Goal: Download file/media

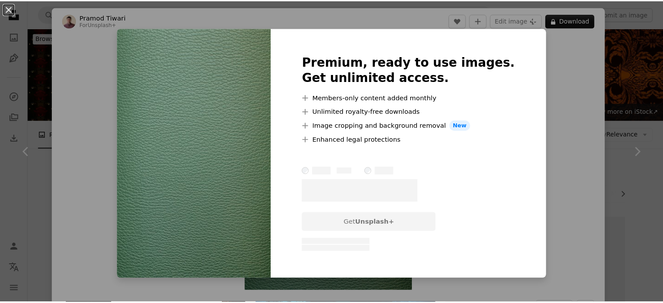
scroll to position [2488, 0]
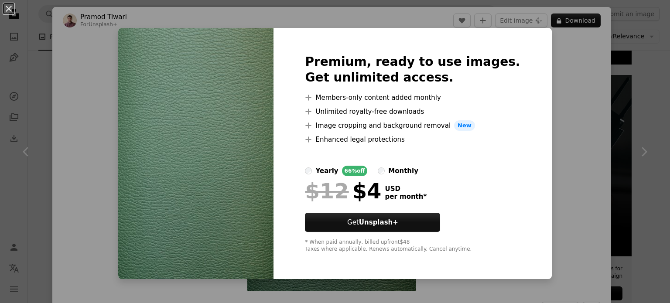
click at [273, 57] on img at bounding box center [195, 153] width 155 height 251
click at [91, 66] on div "An X shape Premium, ready to use images. Get unlimited access. A plus sign Memb…" at bounding box center [335, 151] width 670 height 303
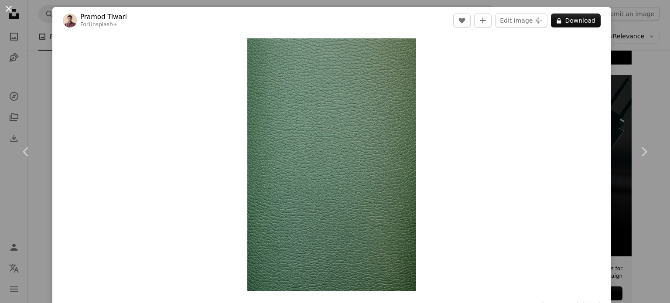
click at [10, 7] on button "An X shape" at bounding box center [8, 8] width 10 height 10
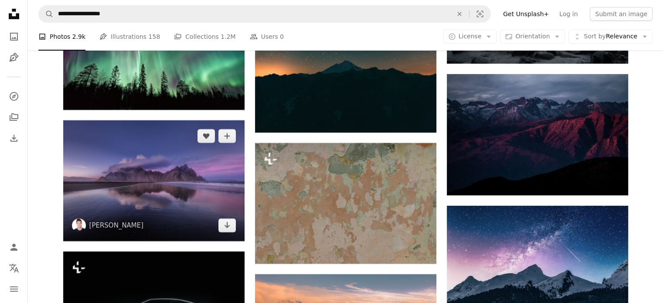
scroll to position [3273, 0]
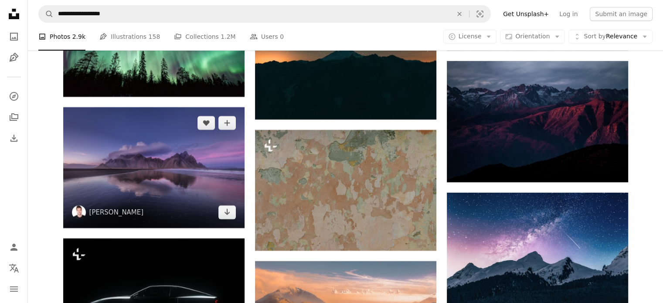
click at [161, 158] on img at bounding box center [153, 167] width 181 height 121
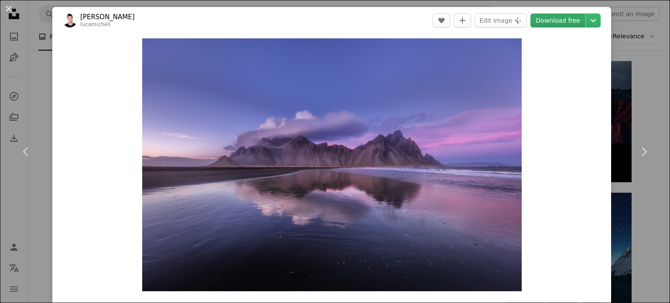
click at [567, 24] on link "Download free" at bounding box center [557, 21] width 55 height 14
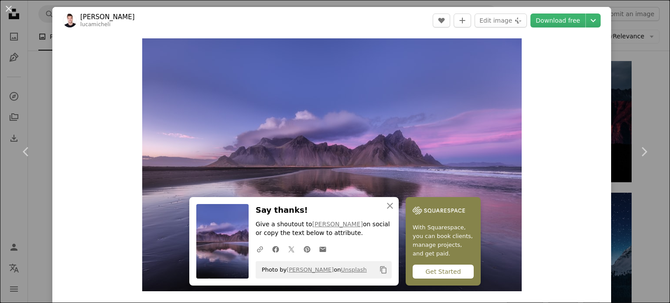
click at [3, 5] on button "An X shape" at bounding box center [8, 8] width 10 height 10
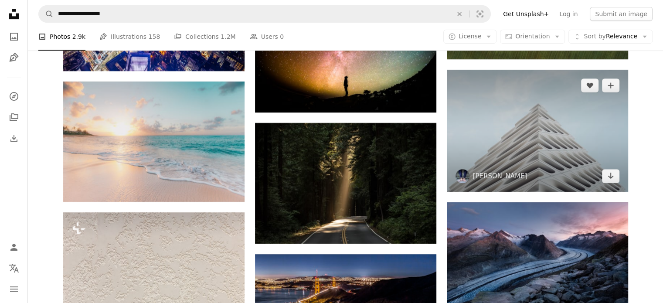
scroll to position [3797, 0]
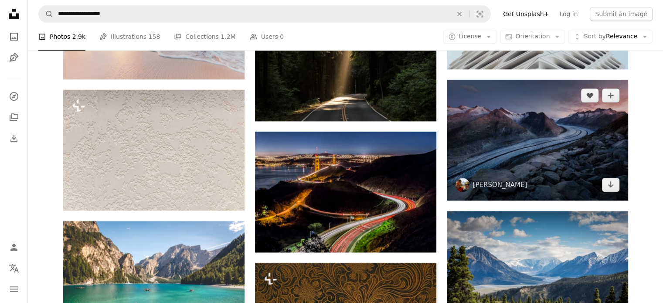
click at [524, 135] on img at bounding box center [537, 140] width 181 height 121
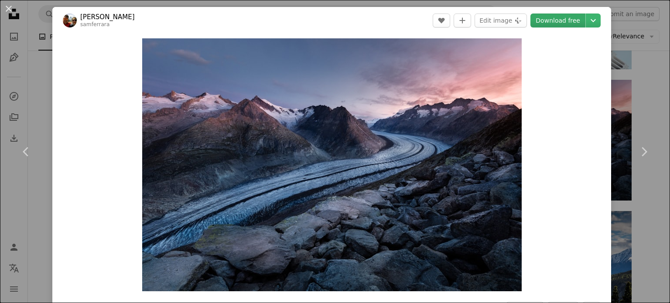
click at [564, 24] on link "Download free" at bounding box center [557, 21] width 55 height 14
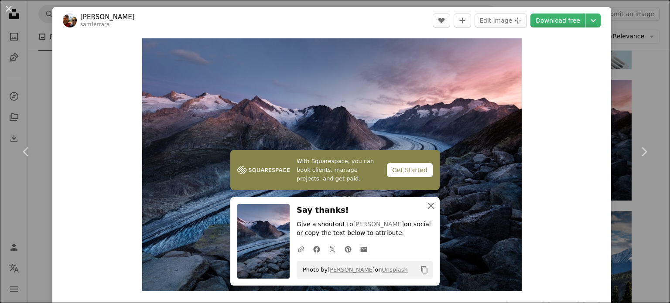
click at [429, 204] on icon "button" at bounding box center [431, 206] width 6 height 6
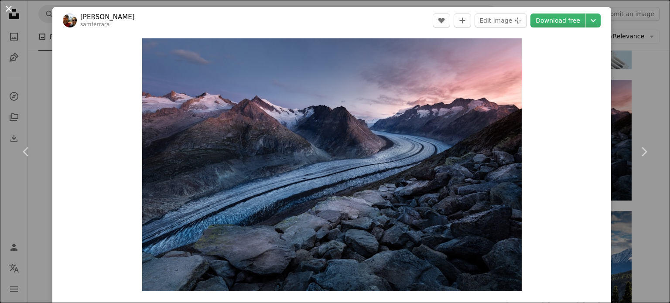
click at [5, 7] on button "An X shape" at bounding box center [8, 8] width 10 height 10
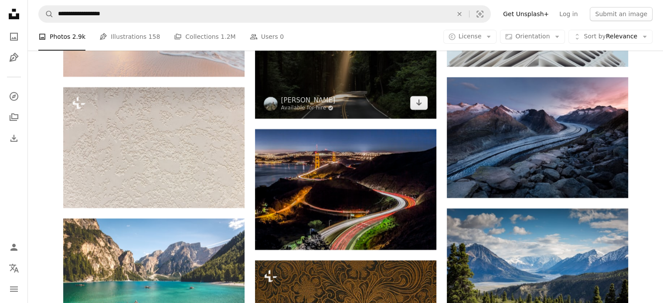
scroll to position [3884, 0]
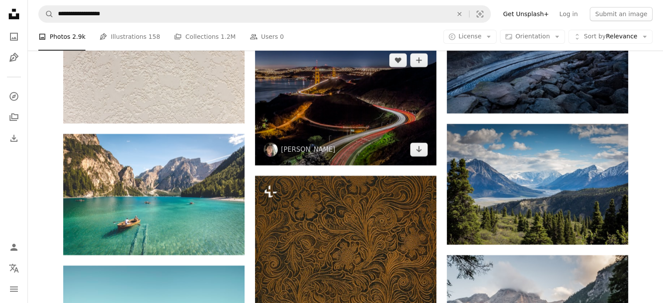
click at [331, 110] on img at bounding box center [345, 104] width 181 height 121
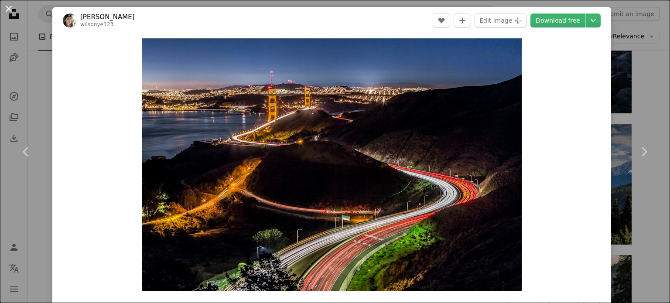
click at [7, 9] on button "An X shape" at bounding box center [8, 8] width 10 height 10
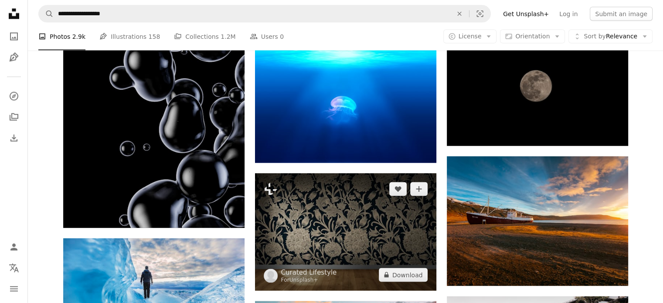
scroll to position [5149, 0]
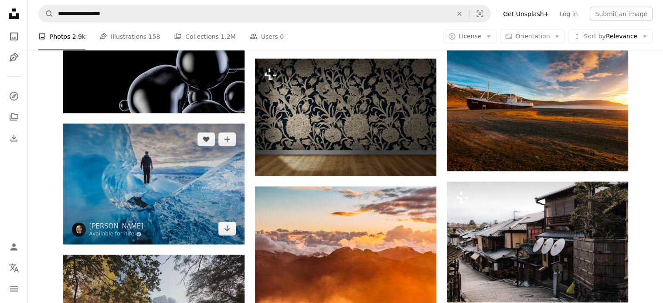
click at [185, 154] on img at bounding box center [153, 184] width 181 height 121
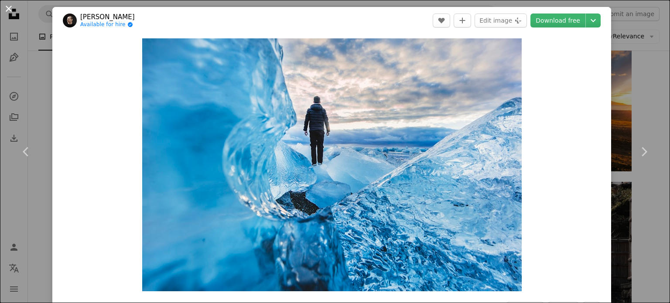
click at [7, 6] on button "An X shape" at bounding box center [8, 8] width 10 height 10
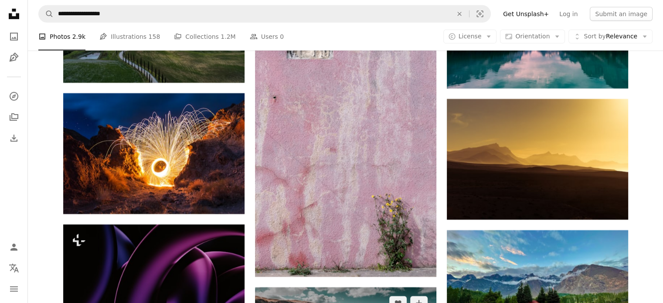
scroll to position [5978, 0]
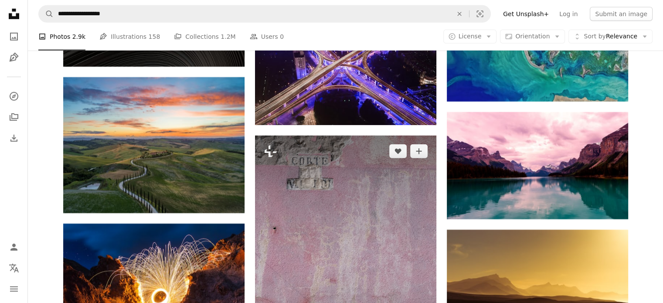
click at [349, 173] on img at bounding box center [345, 272] width 181 height 272
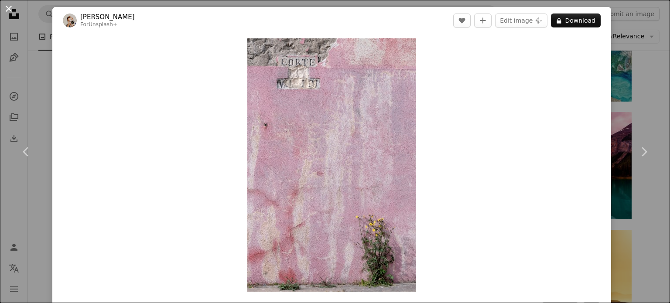
click at [6, 6] on button "An X shape" at bounding box center [8, 8] width 10 height 10
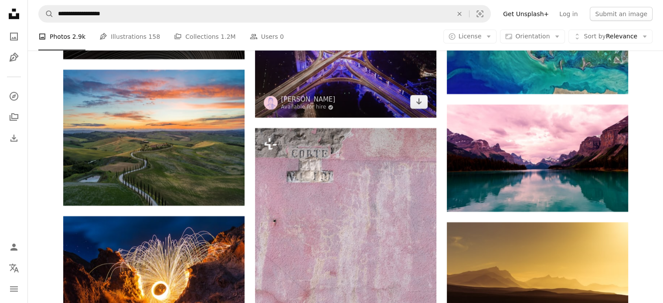
scroll to position [6021, 0]
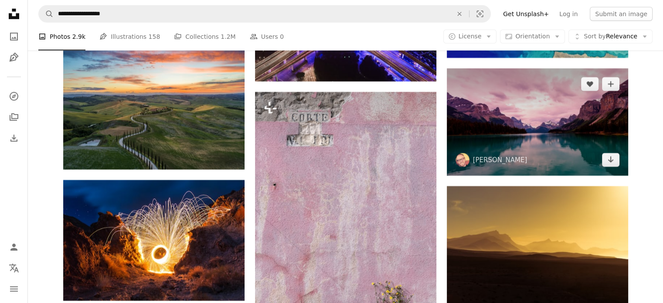
click at [544, 132] on img at bounding box center [537, 121] width 181 height 107
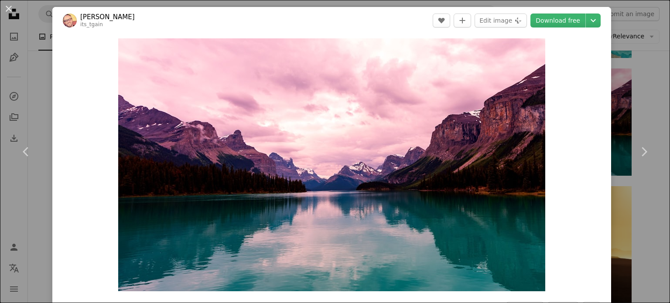
drag, startPoint x: 9, startPoint y: 8, endPoint x: 239, endPoint y: 92, distance: 245.5
click at [10, 8] on button "An X shape" at bounding box center [8, 8] width 10 height 10
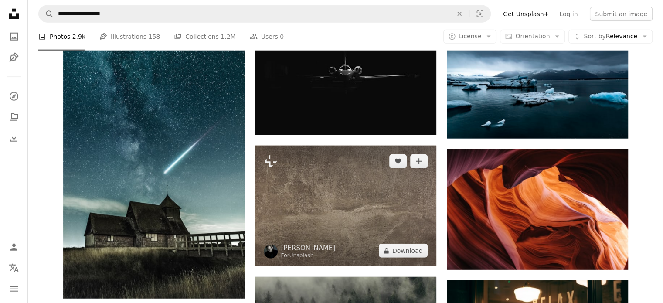
scroll to position [9031, 0]
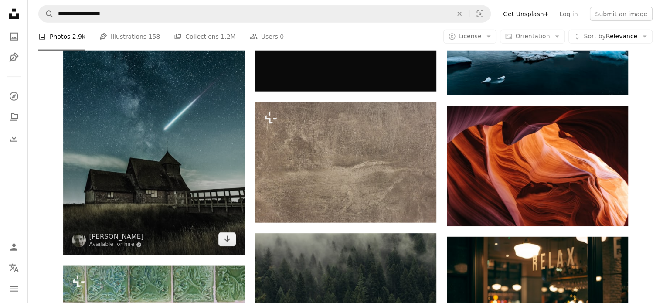
click at [164, 151] on img at bounding box center [153, 119] width 181 height 272
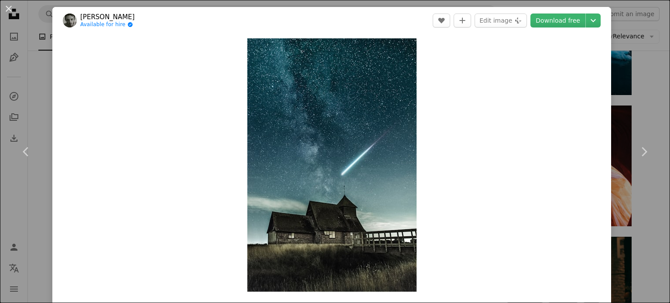
drag, startPoint x: 13, startPoint y: 9, endPoint x: 263, endPoint y: 95, distance: 264.9
click at [12, 9] on button "An X shape" at bounding box center [8, 8] width 10 height 10
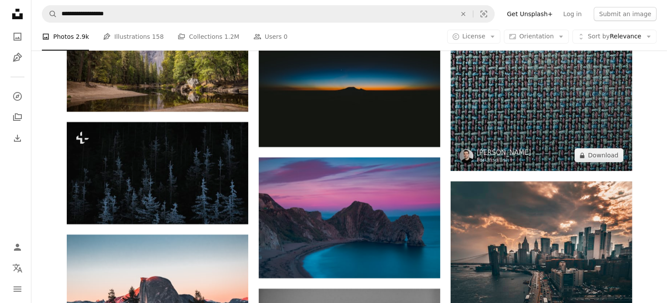
scroll to position [10209, 0]
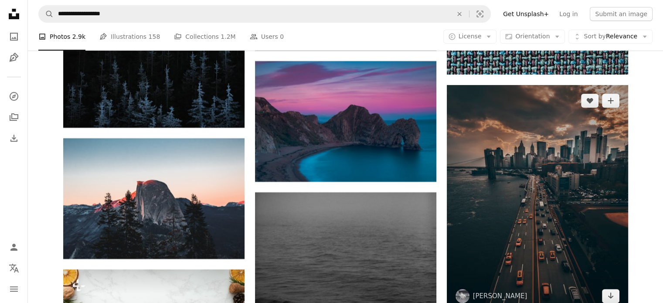
click at [537, 162] on img at bounding box center [537, 198] width 181 height 227
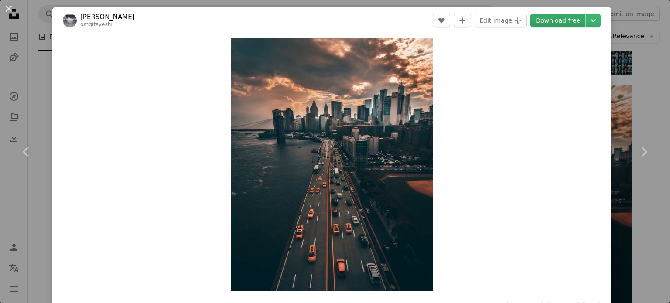
click at [554, 22] on link "Download free" at bounding box center [557, 21] width 55 height 14
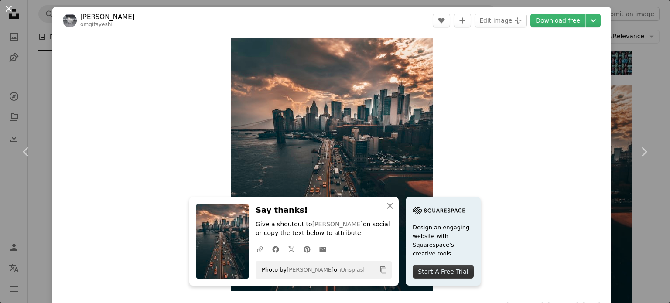
click at [14, 14] on button "An X shape" at bounding box center [8, 8] width 10 height 10
drag, startPoint x: 9, startPoint y: 7, endPoint x: 12, endPoint y: 2, distance: 5.9
click at [9, 6] on icon "Unsplash logo Unsplash Home" at bounding box center [13, 13] width 17 height 17
